Goal: Task Accomplishment & Management: Complete application form

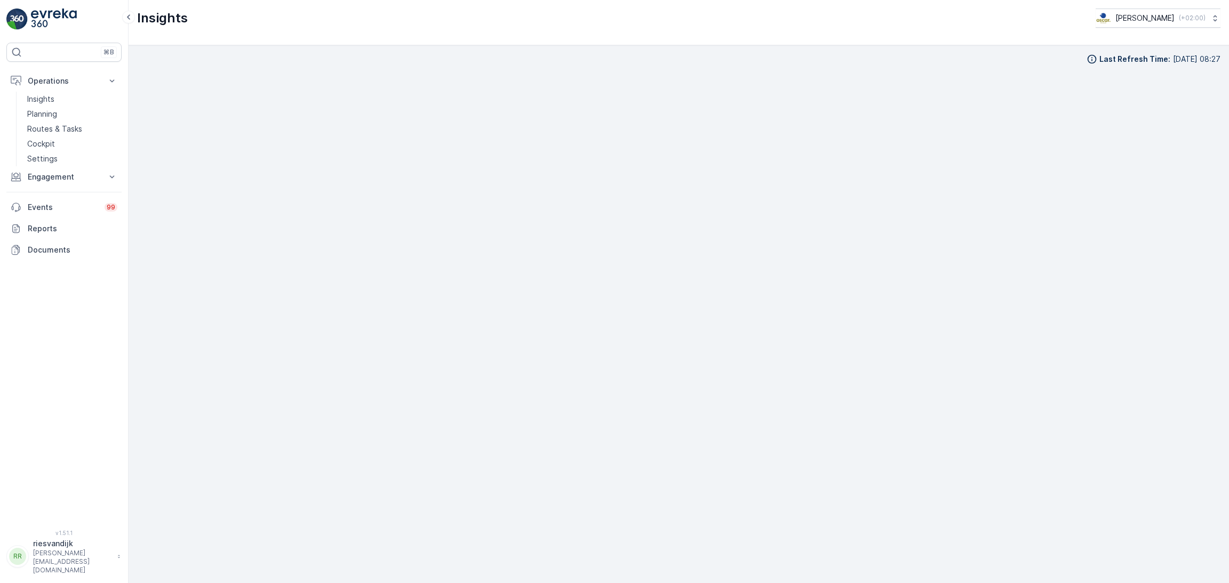
click at [55, 129] on p "Routes & Tasks" at bounding box center [54, 129] width 55 height 11
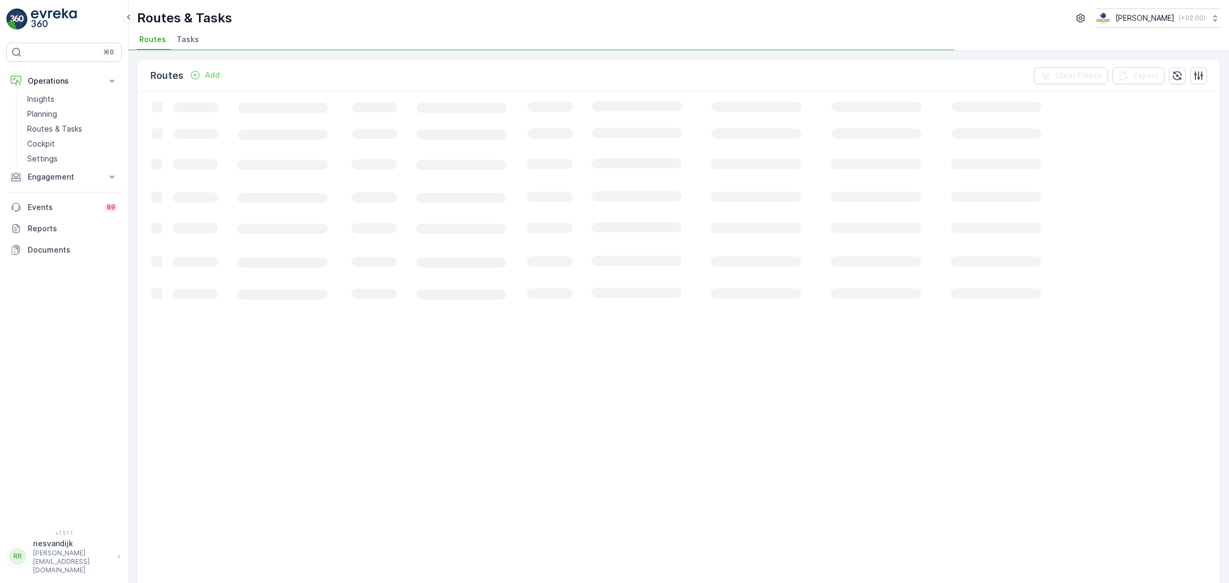
click at [186, 44] on span "Tasks" at bounding box center [188, 39] width 22 height 11
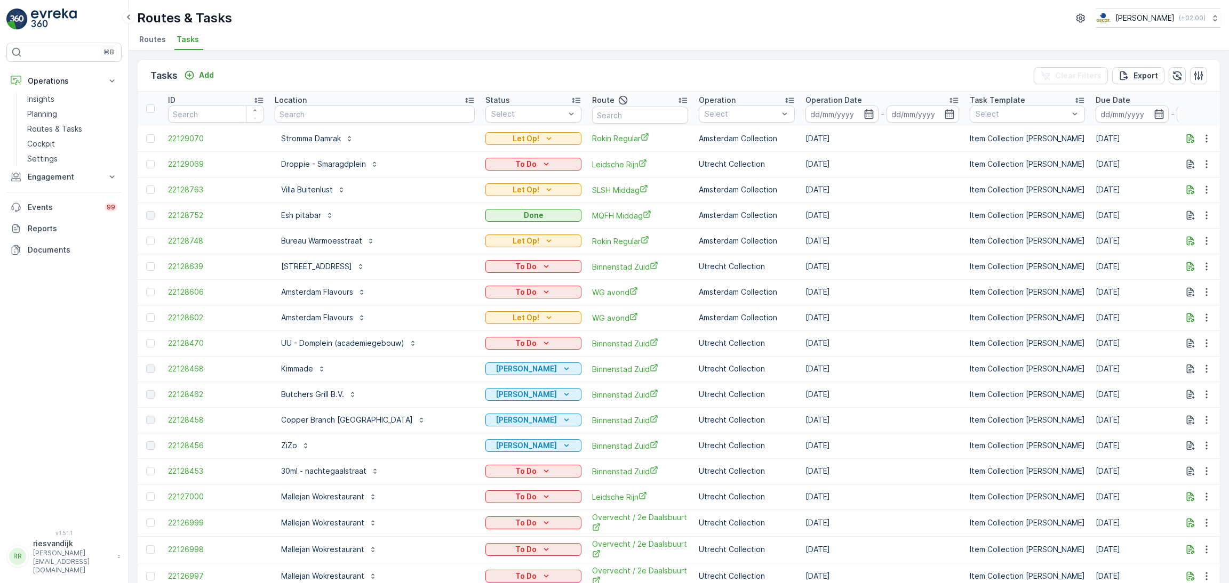
click at [301, 103] on p "Location" at bounding box center [291, 100] width 32 height 11
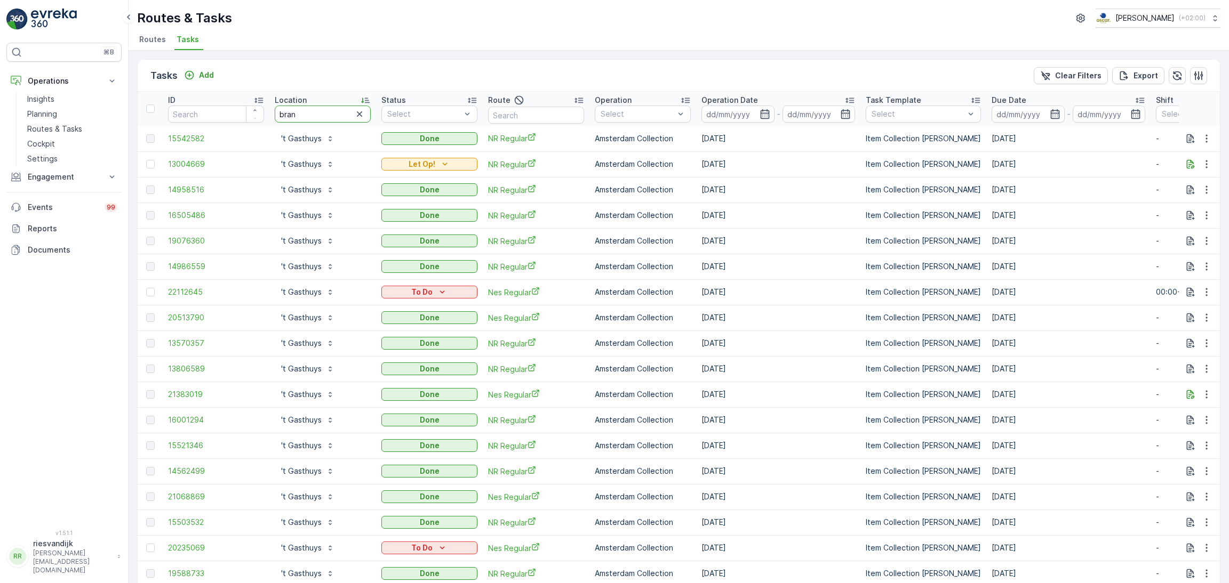
type input "branm"
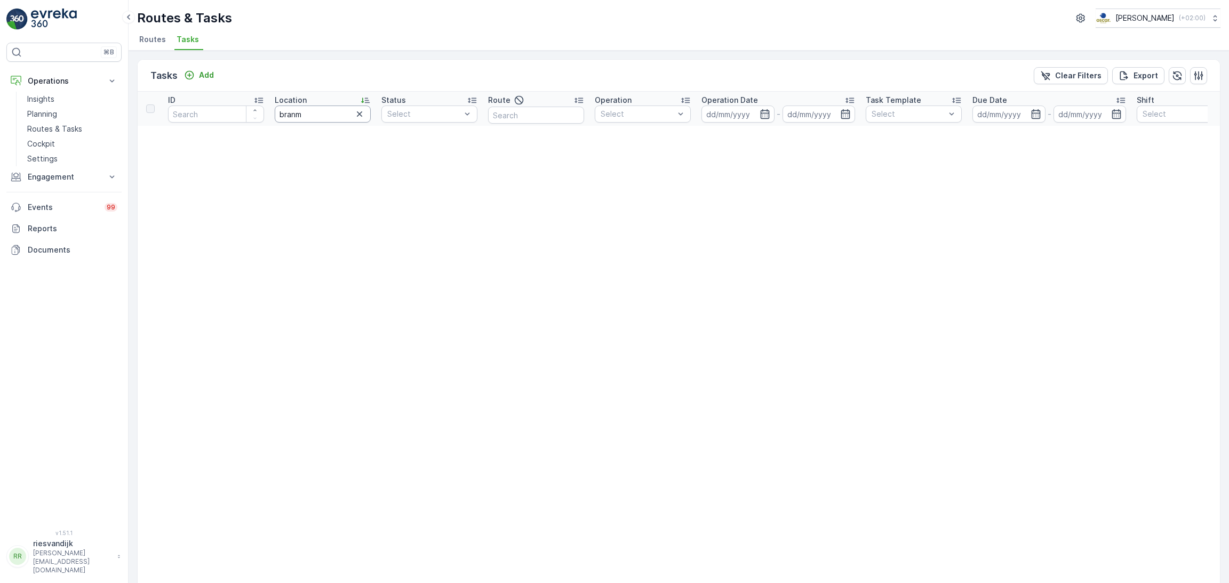
click at [331, 116] on input "branm" at bounding box center [323, 114] width 96 height 17
type input "[PERSON_NAME]"
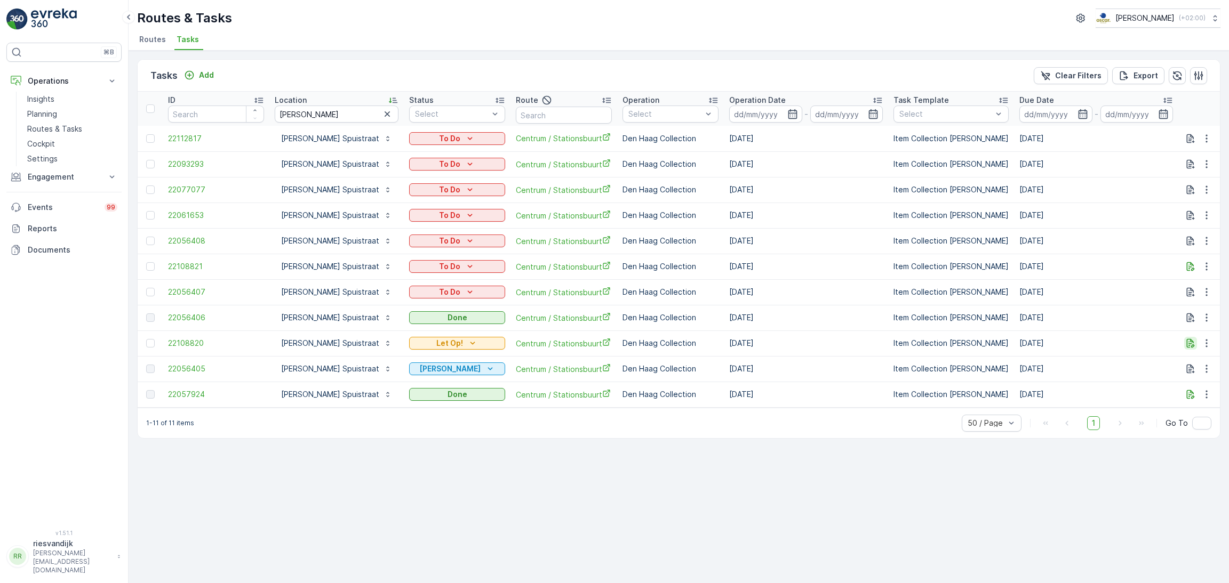
click at [1189, 342] on icon "button" at bounding box center [1191, 343] width 8 height 9
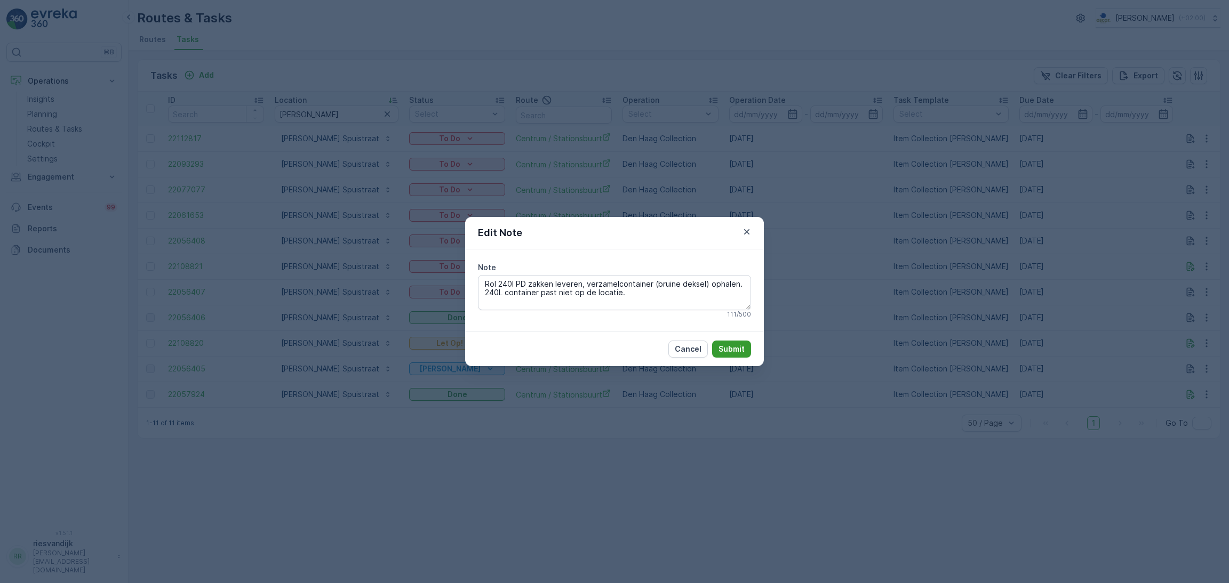
click at [729, 352] on p "Submit" at bounding box center [731, 349] width 26 height 11
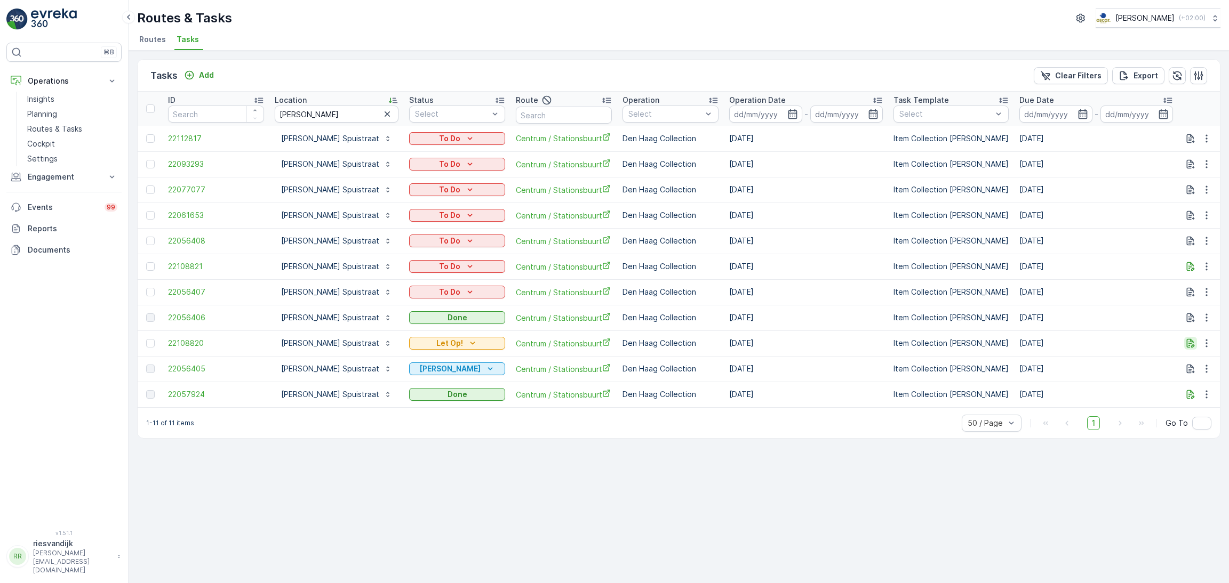
click at [1188, 345] on icon "button" at bounding box center [1190, 343] width 11 height 11
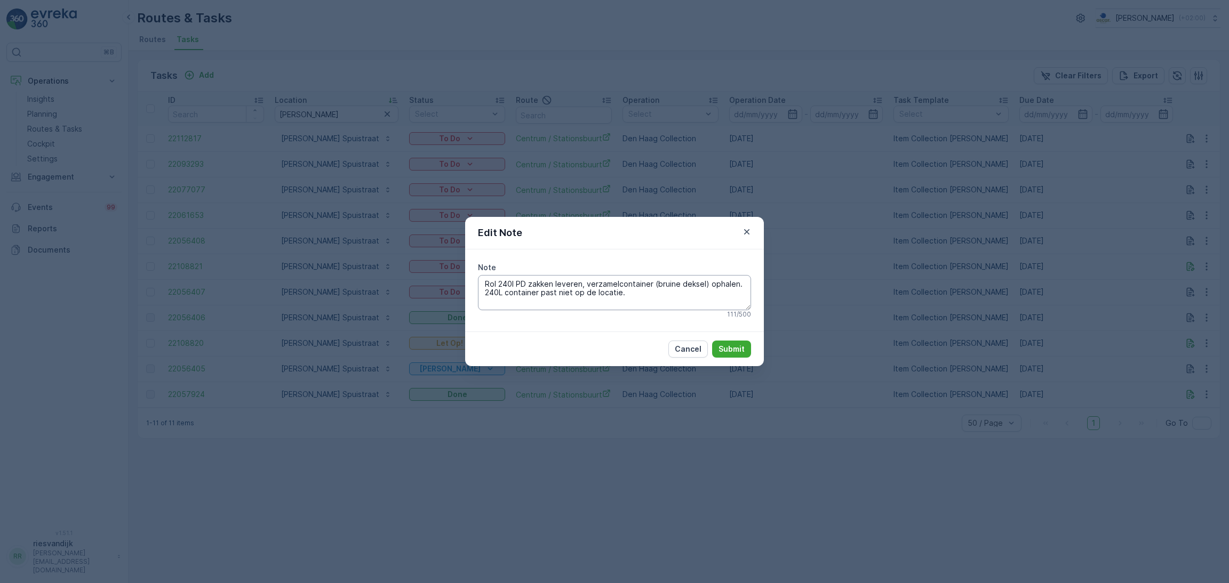
click at [686, 300] on textarea "Rol 240l PD zakken leveren, verzamelcontainer (bruine deksel) ophalen. 240L con…" at bounding box center [614, 292] width 273 height 35
click at [736, 347] on p "Submit" at bounding box center [731, 349] width 26 height 11
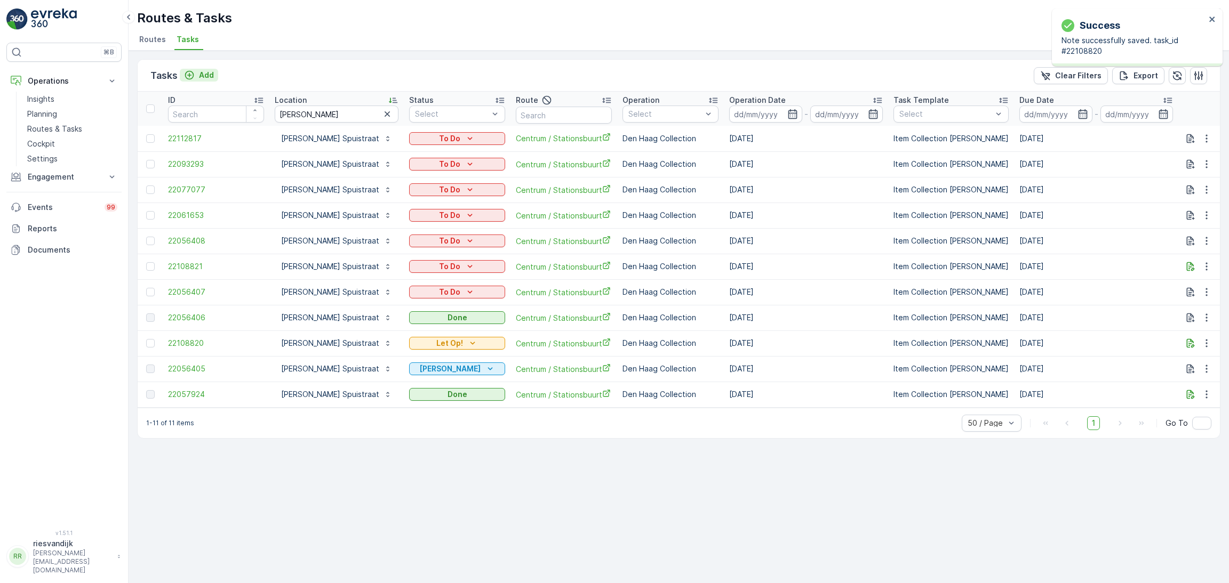
click at [184, 70] on icon "Add" at bounding box center [189, 75] width 11 height 11
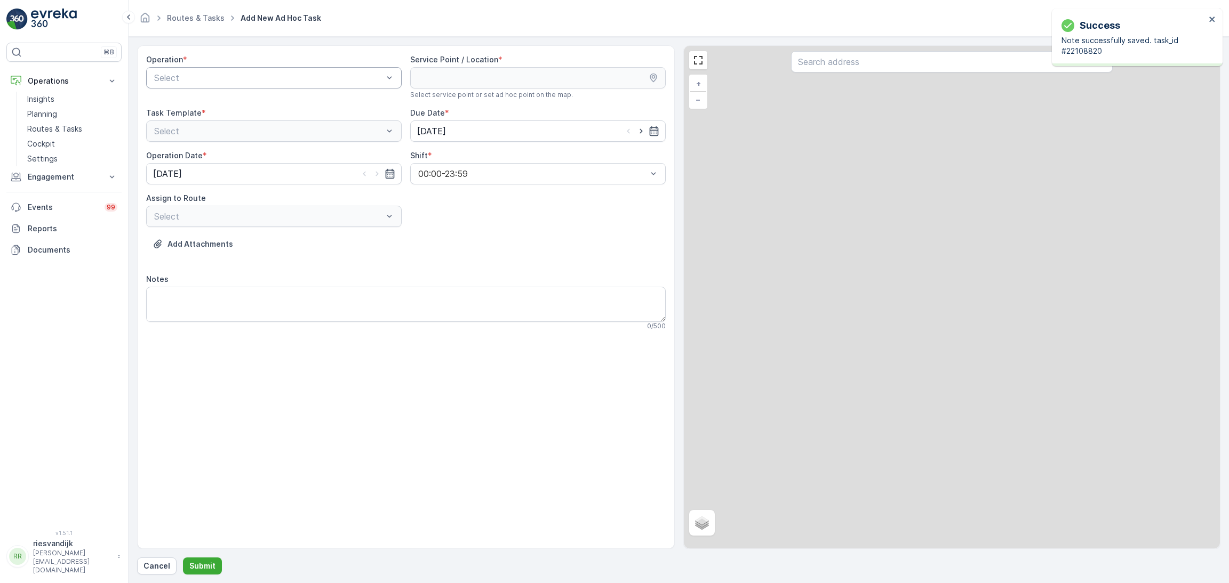
click at [287, 87] on div "Select" at bounding box center [273, 77] width 255 height 21
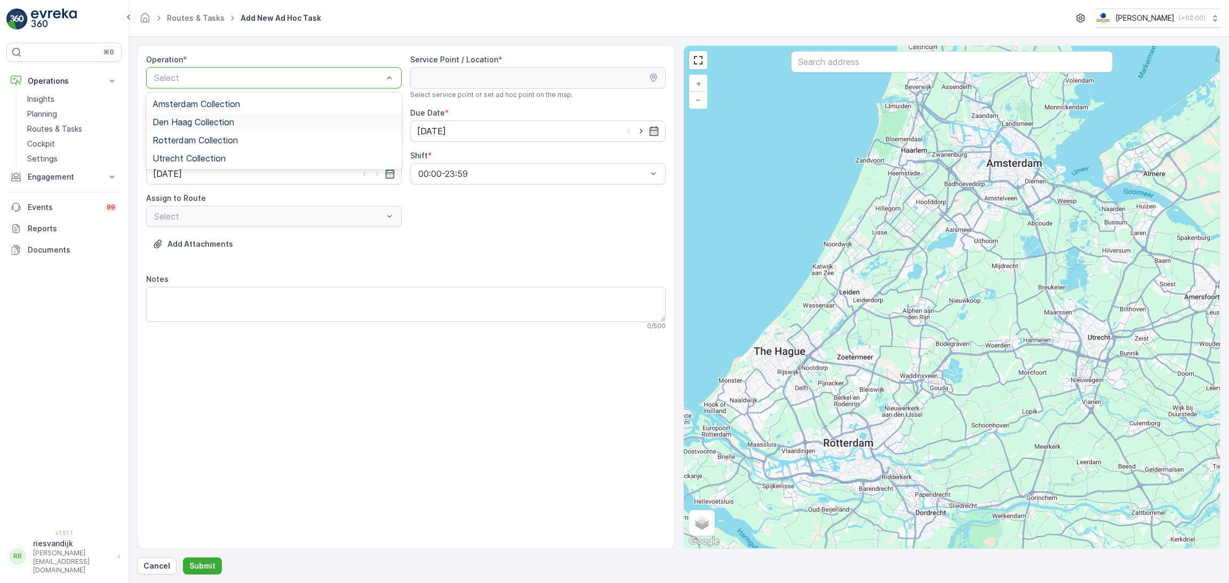
click at [230, 122] on span "Den Haag Collection" at bounding box center [194, 122] width 82 height 10
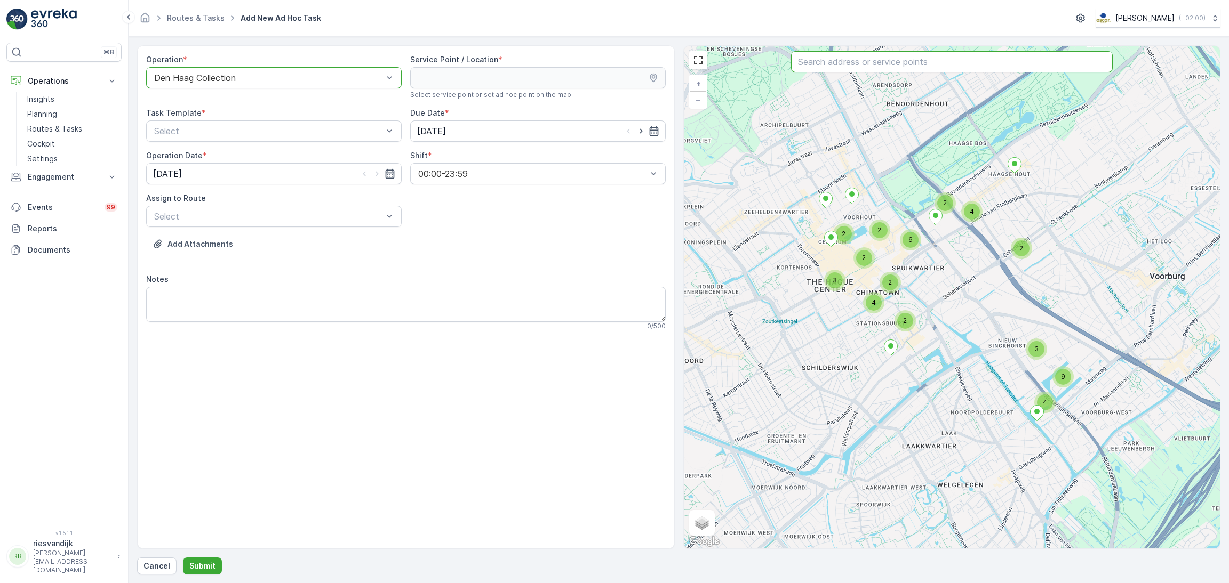
click at [916, 64] on input "text" at bounding box center [952, 61] width 322 height 21
click at [854, 65] on input "text" at bounding box center [952, 61] width 322 height 21
click at [844, 62] on input "text" at bounding box center [952, 61] width 322 height 21
click at [325, 76] on div at bounding box center [268, 78] width 231 height 10
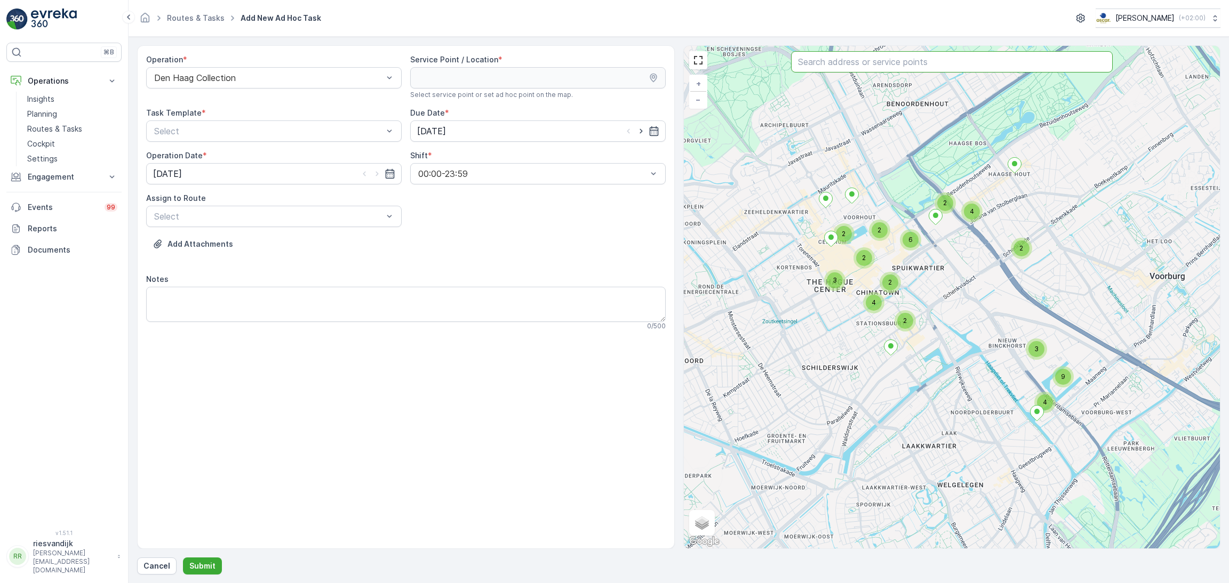
click at [852, 65] on input "text" at bounding box center [952, 61] width 322 height 21
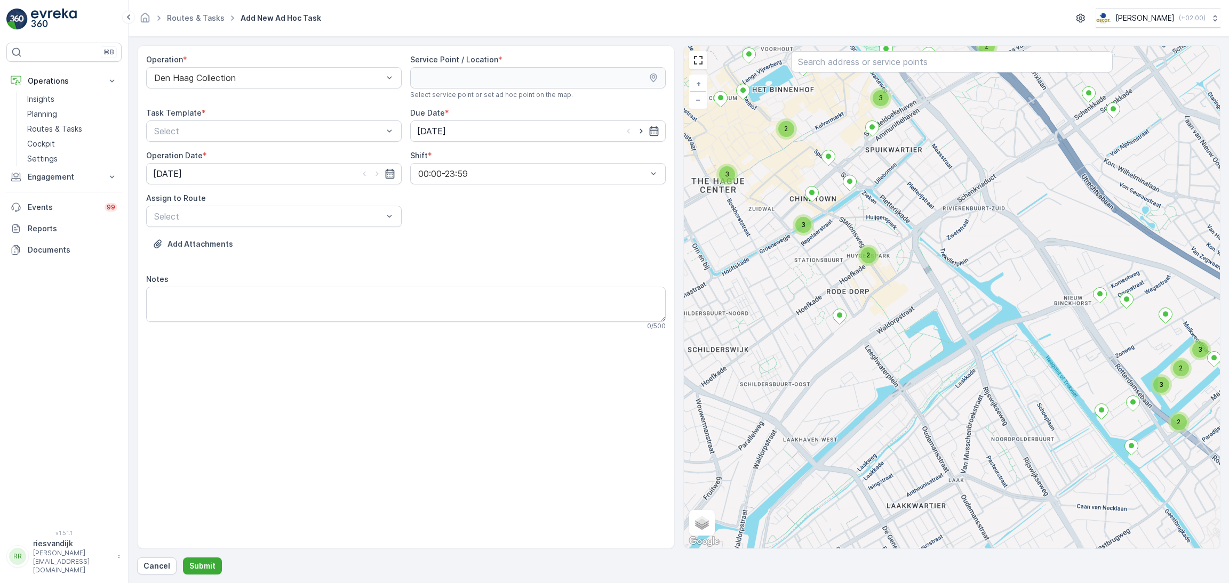
drag, startPoint x: 897, startPoint y: 286, endPoint x: 778, endPoint y: 141, distance: 187.2
click at [827, 145] on div "2 3 3 2 2 2 3 2 3 3 2 + − Satellite Roadmap Terrain Hybrid Leaflet Keyboard sho…" at bounding box center [952, 297] width 536 height 503
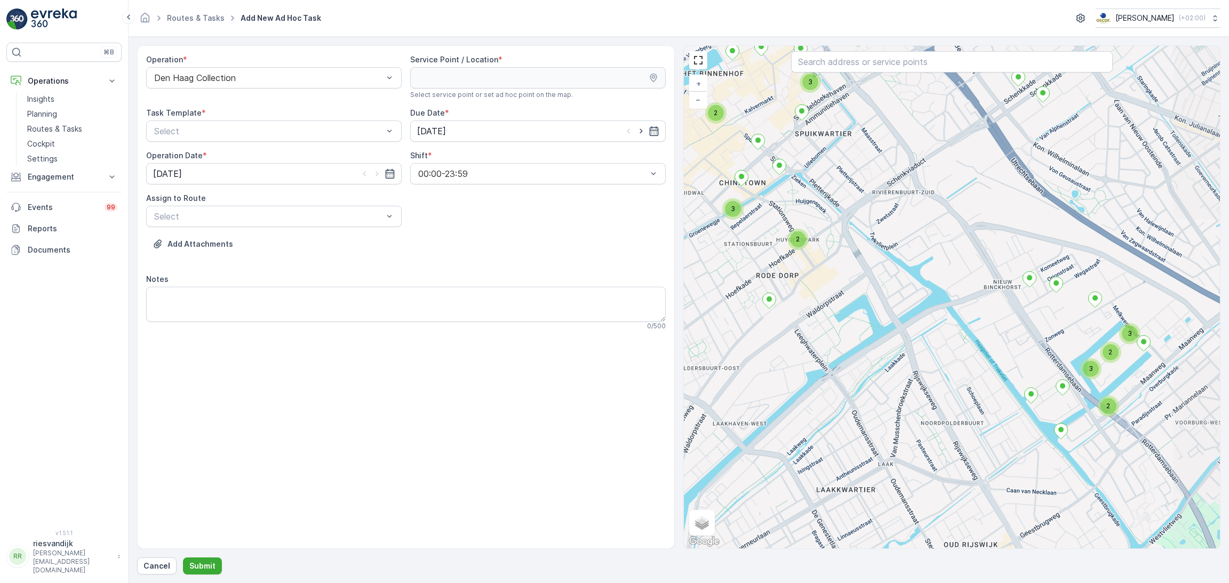
drag, startPoint x: 987, startPoint y: 274, endPoint x: 834, endPoint y: 221, distance: 161.9
click at [834, 221] on div "2 3 3 2 2 2 3 2 3 3 2 + − Satellite Roadmap Terrain Hybrid Leaflet Keyboard sho…" at bounding box center [952, 297] width 536 height 503
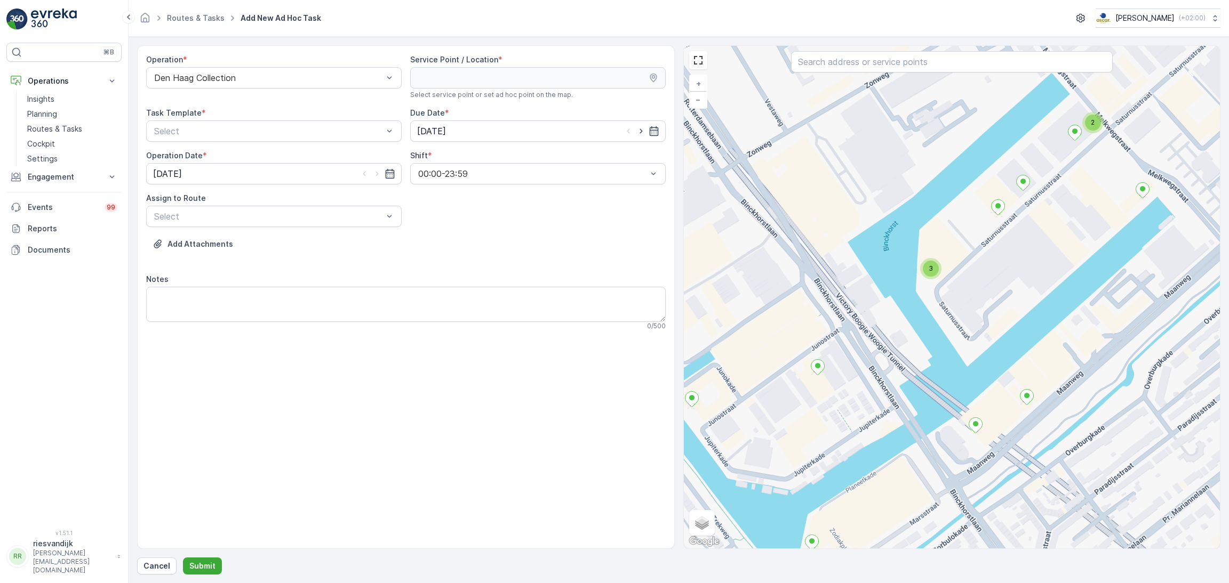
drag, startPoint x: 941, startPoint y: 297, endPoint x: 951, endPoint y: 327, distance: 31.9
click at [951, 327] on div "3 2 + − Satellite Roadmap Terrain Hybrid Leaflet Keyboard shortcuts Map Data Ma…" at bounding box center [952, 297] width 536 height 503
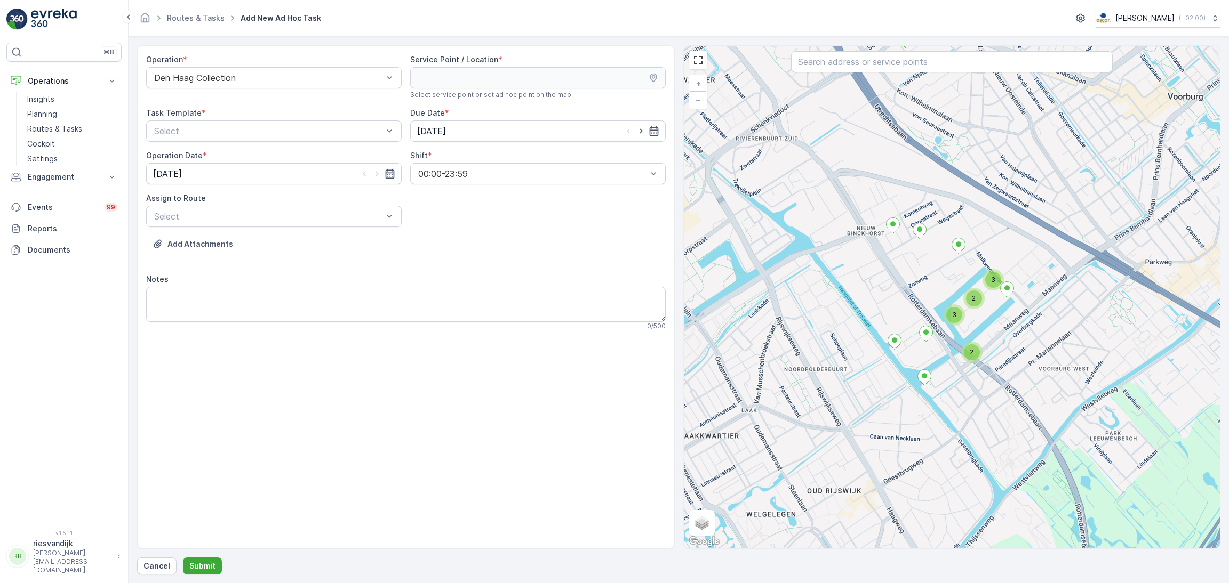
drag, startPoint x: 914, startPoint y: 314, endPoint x: 963, endPoint y: 328, distance: 50.5
click at [963, 328] on div "2 3 3 2 2 2 3 2 3 3 2 + − Satellite Roadmap Terrain Hybrid Leaflet Keyboard sho…" at bounding box center [952, 297] width 536 height 503
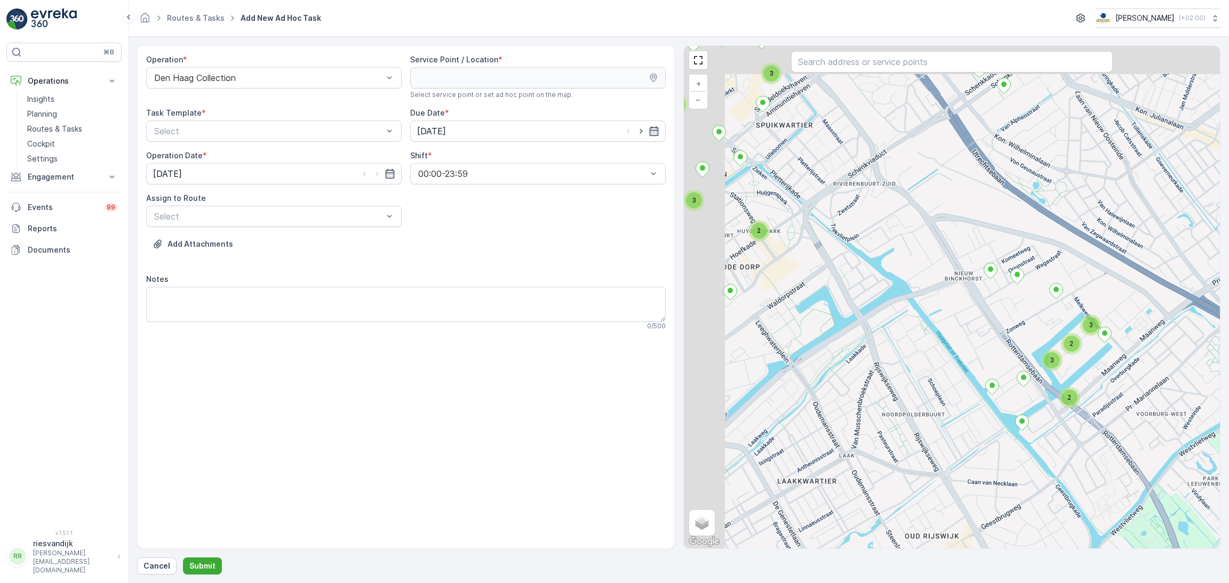
drag, startPoint x: 952, startPoint y: 312, endPoint x: 1055, endPoint y: 378, distance: 122.3
click at [1046, 374] on div "2 3 3 2 2 2 3 2 3 3 2 + − Satellite Roadmap Terrain Hybrid Leaflet Keyboard sho…" at bounding box center [952, 297] width 536 height 503
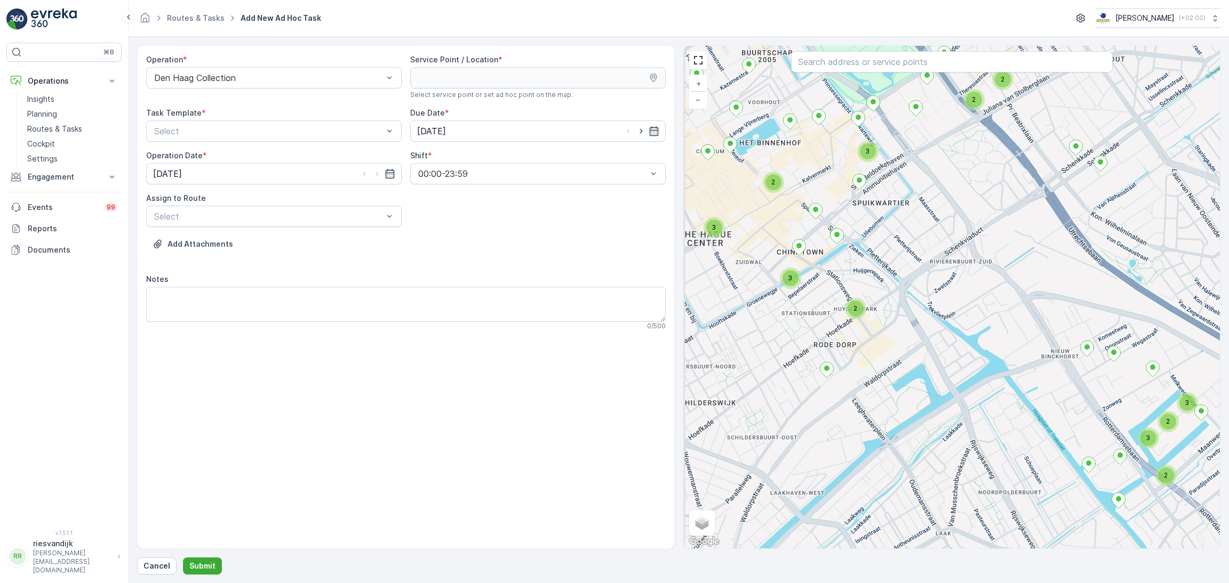
drag, startPoint x: 894, startPoint y: 314, endPoint x: 943, endPoint y: 358, distance: 66.1
click at [943, 358] on div "2 3 3 2 2 2 3 2 3 3 2 + − Satellite Roadmap Terrain Hybrid Leaflet Keyboard sho…" at bounding box center [952, 297] width 536 height 503
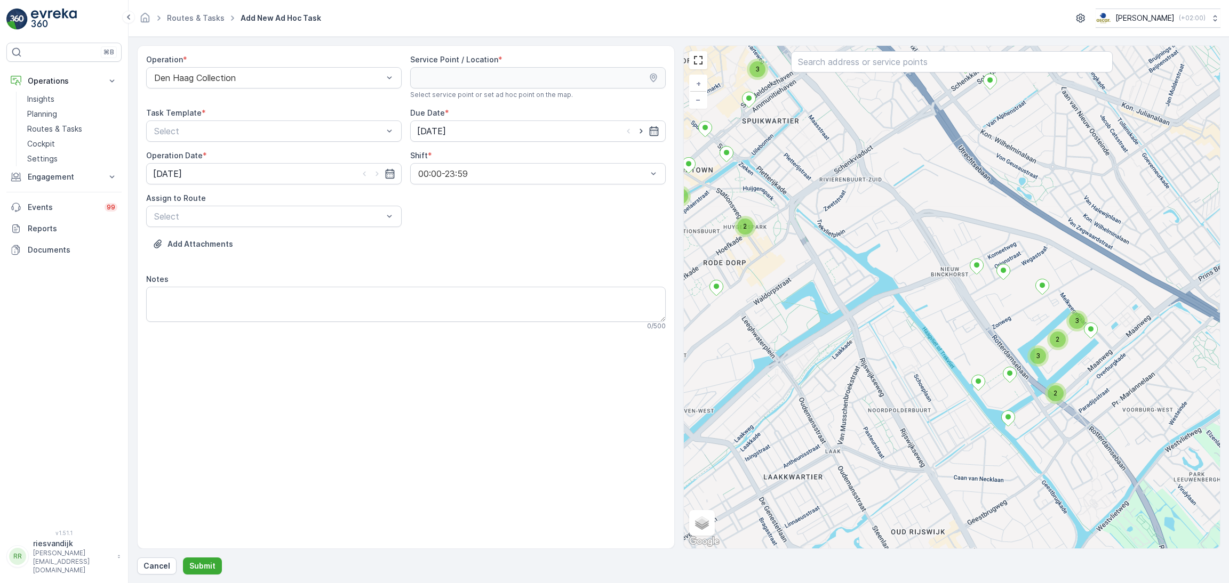
drag, startPoint x: 972, startPoint y: 349, endPoint x: 845, endPoint y: 255, distance: 157.9
click at [846, 255] on div "2 3 3 2 2 2 3 2 3 3 2 + − Satellite Roadmap Terrain Hybrid Leaflet Keyboard sho…" at bounding box center [952, 297] width 536 height 503
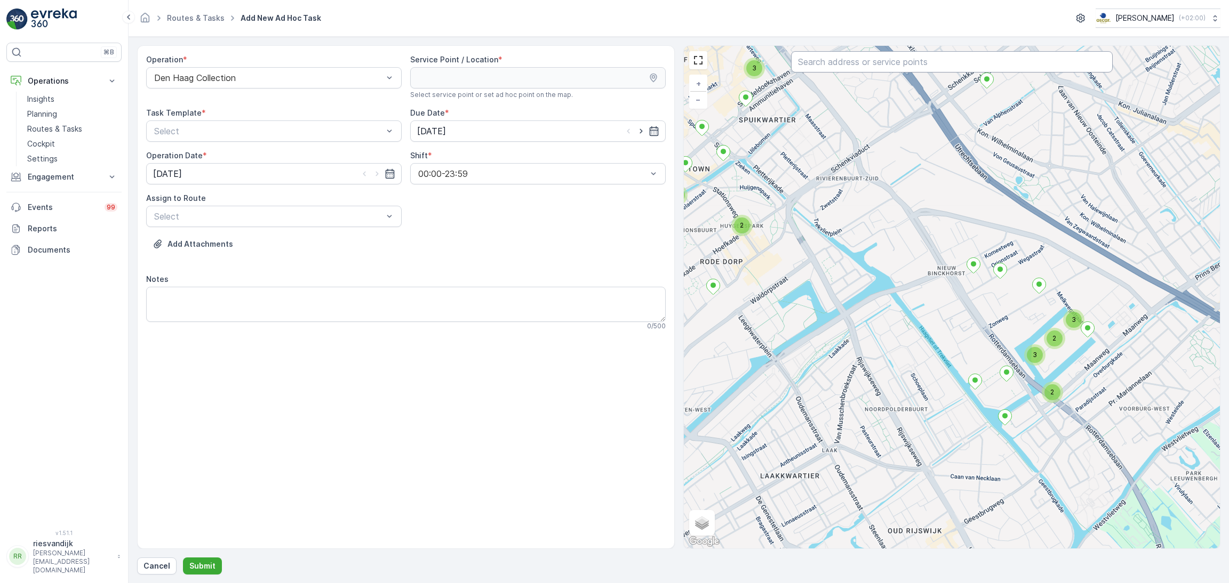
click at [859, 67] on input "text" at bounding box center [952, 61] width 322 height 21
type input "[PERSON_NAME]"
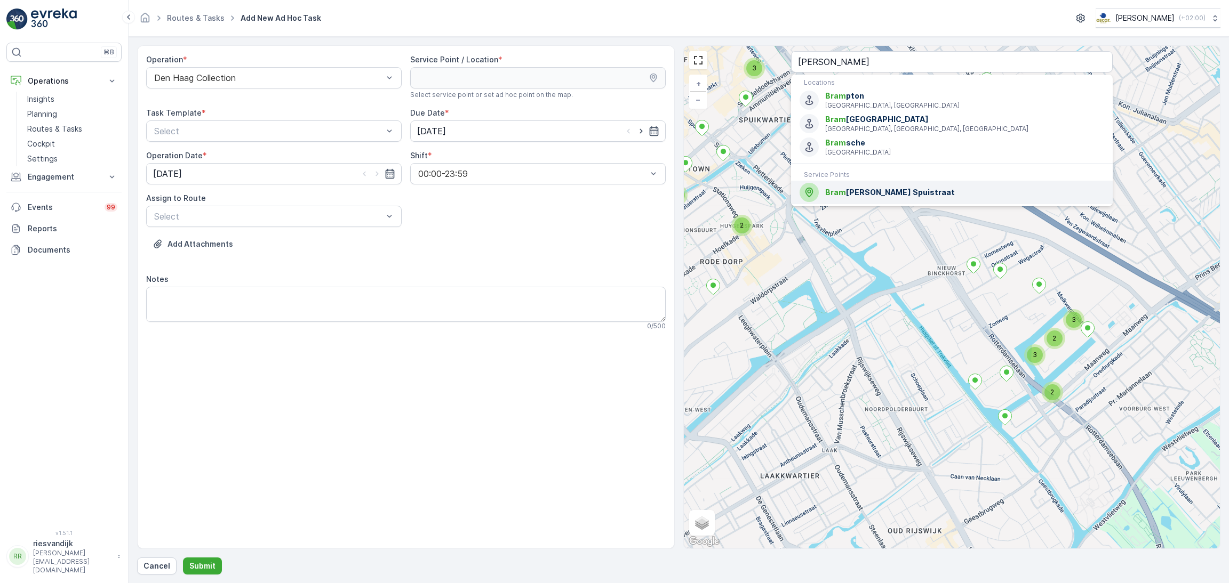
click at [901, 197] on span "[PERSON_NAME] Spuistraat" at bounding box center [964, 192] width 278 height 11
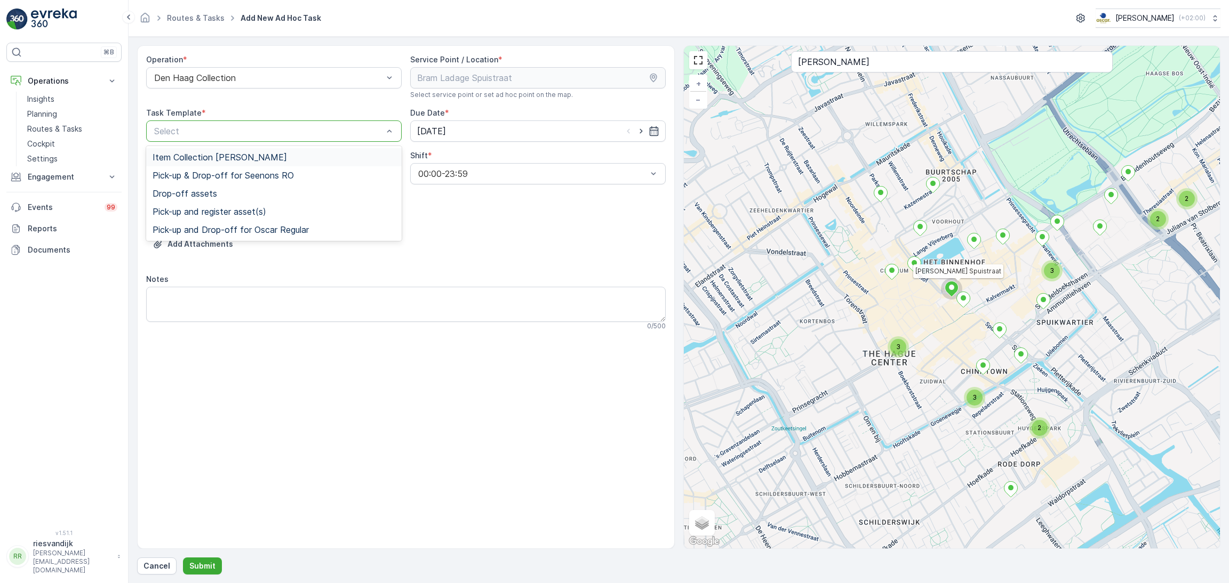
click at [244, 157] on span "Item Collection [PERSON_NAME]" at bounding box center [220, 158] width 134 height 10
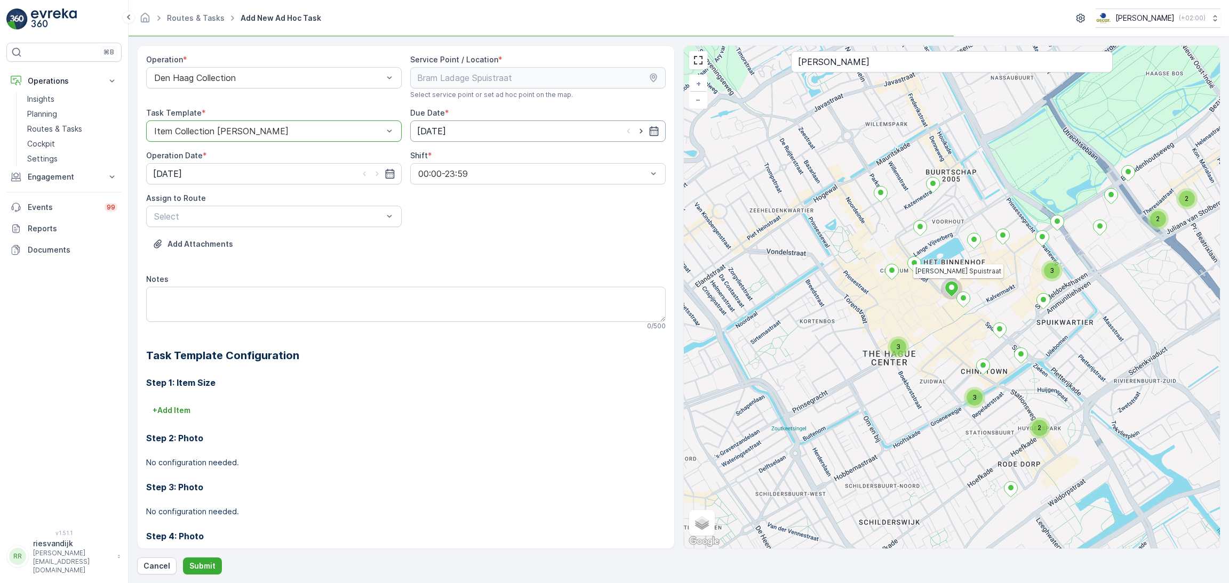
click at [466, 137] on input "[DATE]" at bounding box center [537, 131] width 255 height 21
click at [482, 288] on div "1" at bounding box center [484, 284] width 17 height 17
type input "[DATE]"
click at [252, 166] on input "[DATE]" at bounding box center [273, 173] width 255 height 21
click at [221, 328] on div "1" at bounding box center [221, 327] width 17 height 17
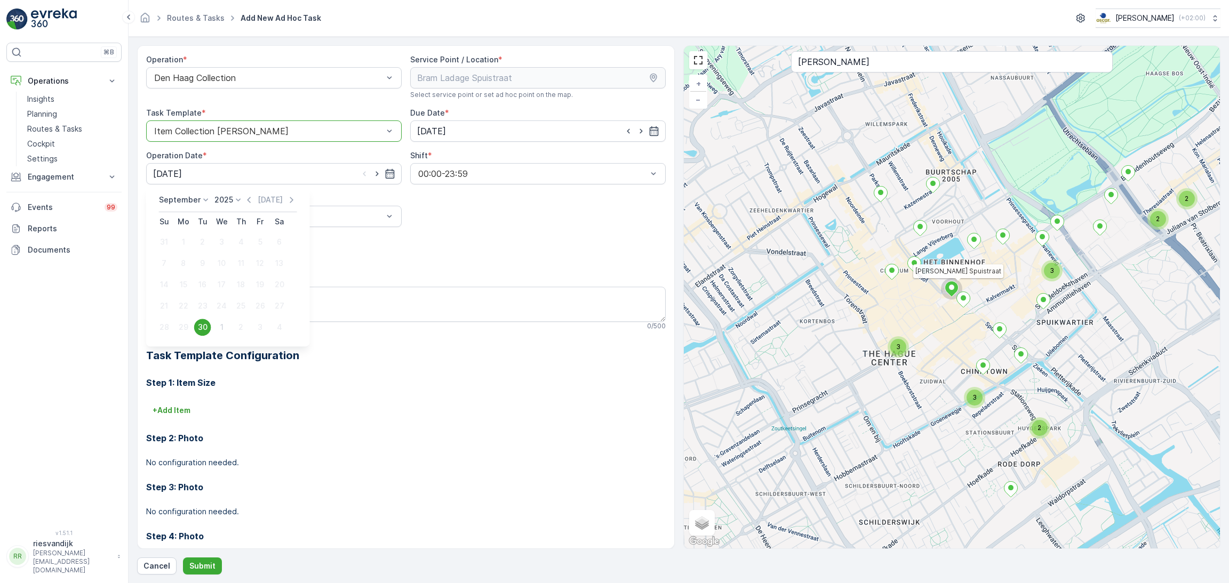
type input "[DATE]"
click at [252, 225] on div "Select" at bounding box center [273, 216] width 255 height 21
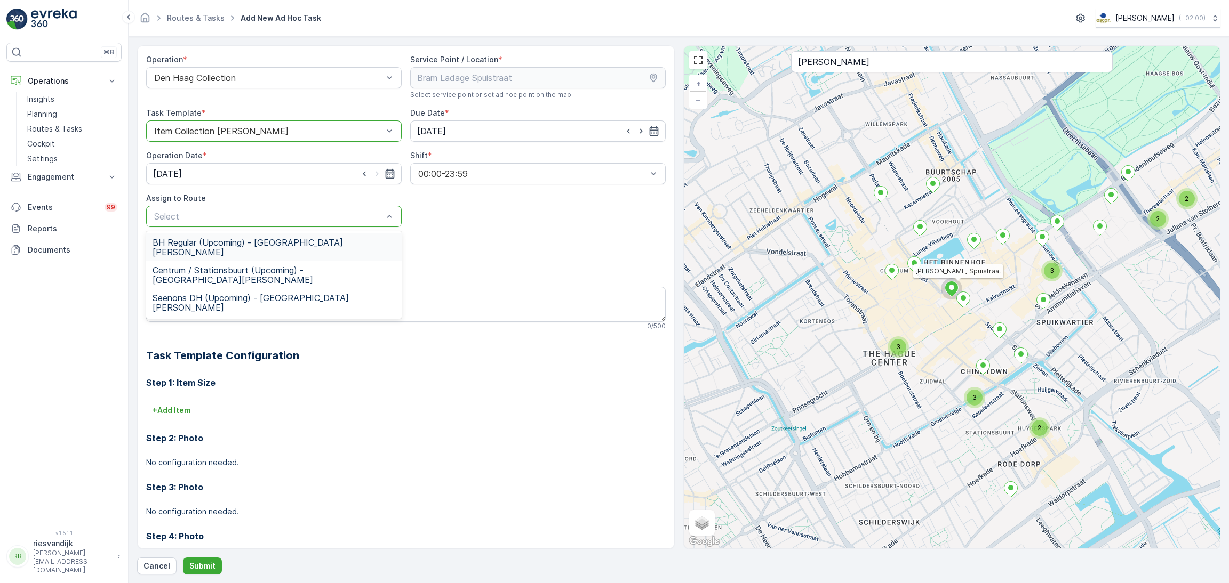
click at [254, 244] on span "BH Regular (Upcoming) - [GEOGRAPHIC_DATA][PERSON_NAME]" at bounding box center [274, 247] width 243 height 19
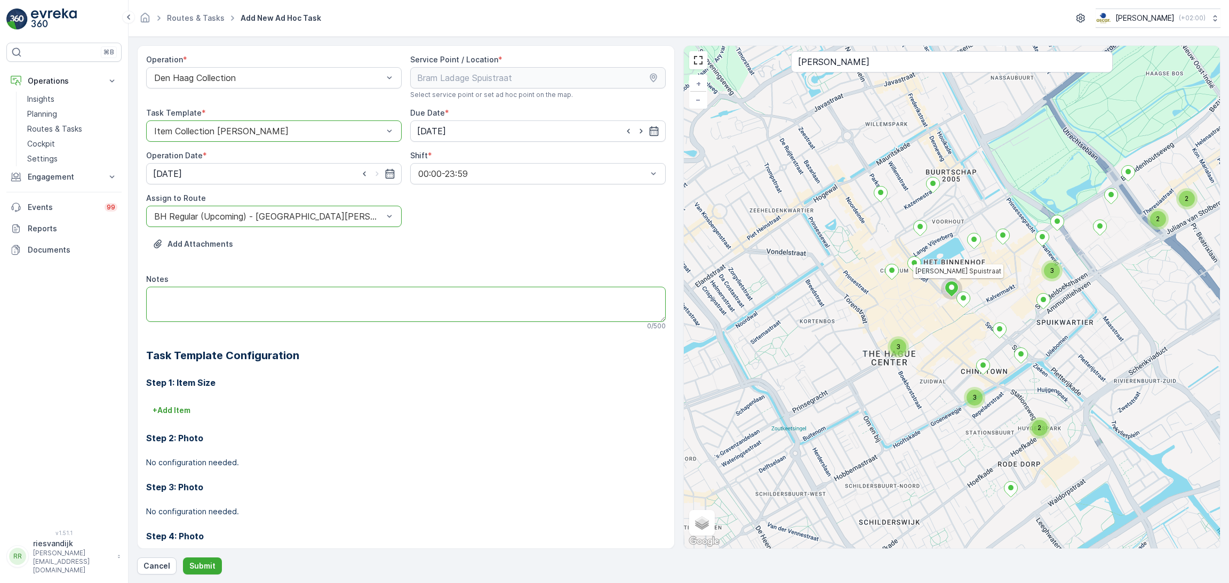
click at [322, 318] on textarea "Notes" at bounding box center [405, 304] width 519 height 35
type textarea "5x 7L swll bakjes"
click at [327, 313] on textarea "Notes" at bounding box center [405, 304] width 519 height 35
click at [637, 129] on icon "button" at bounding box center [641, 131] width 11 height 11
type input "[DATE]"
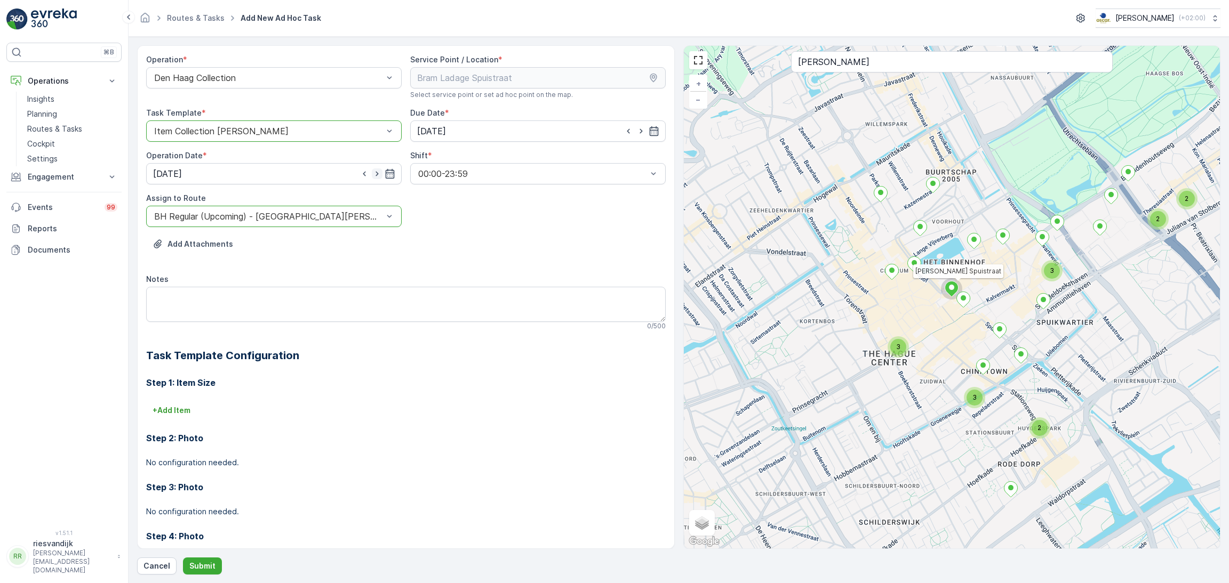
click at [376, 171] on icon "button" at bounding box center [377, 174] width 11 height 11
type input "[DATE]"
click at [251, 309] on textarea "Notes" at bounding box center [405, 304] width 519 height 35
type textarea "graag 5 swill 7L afleveren"
click at [207, 567] on p "Submit" at bounding box center [202, 566] width 26 height 11
